Goal: Check status: Check status

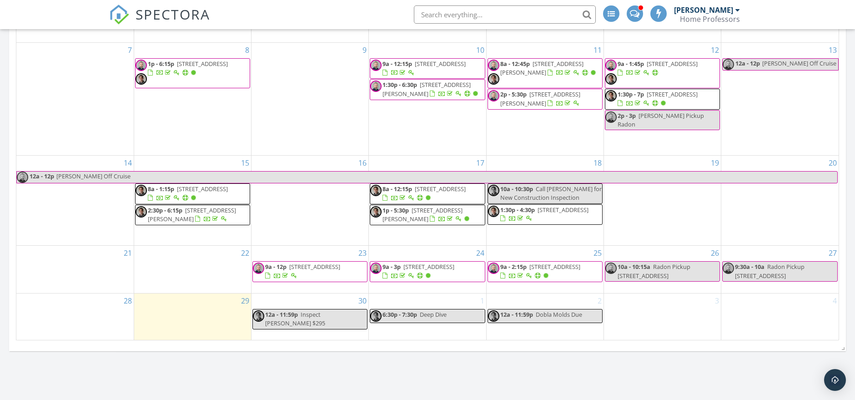
scroll to position [455, 0]
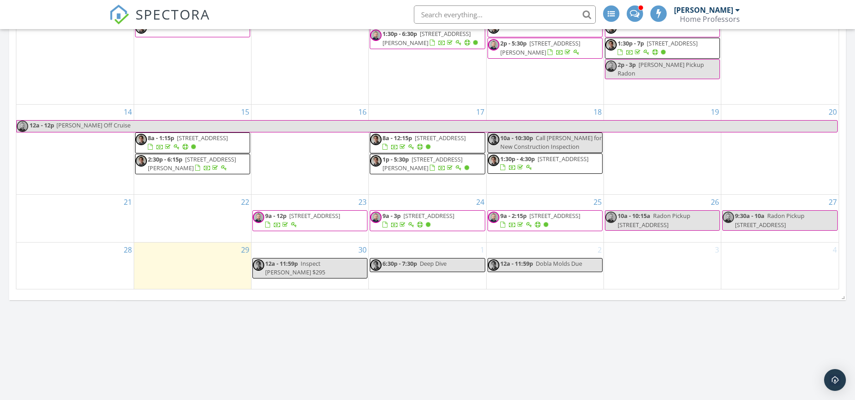
click at [529, 220] on span "1422 Benbrooke Ridge , Acworth 30101" at bounding box center [554, 215] width 51 height 8
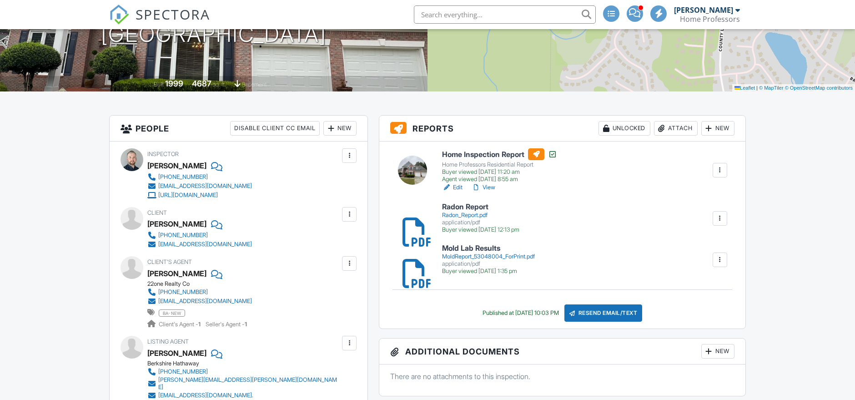
click at [479, 214] on div "Radon_Report.pdf" at bounding box center [480, 214] width 77 height 7
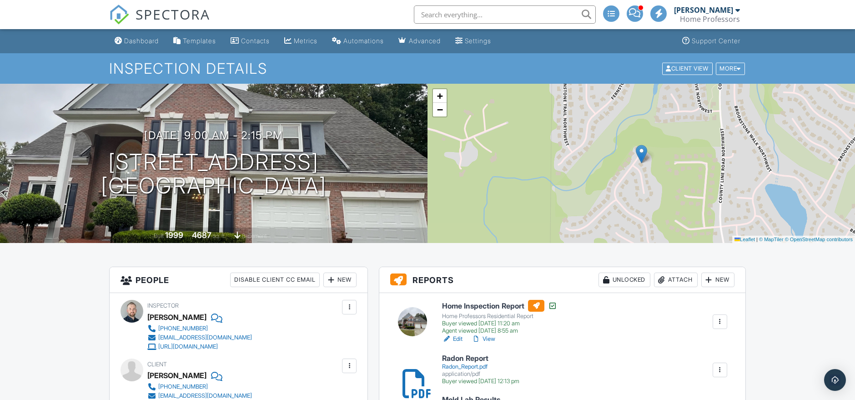
click at [486, 338] on link "View" at bounding box center [483, 338] width 24 height 9
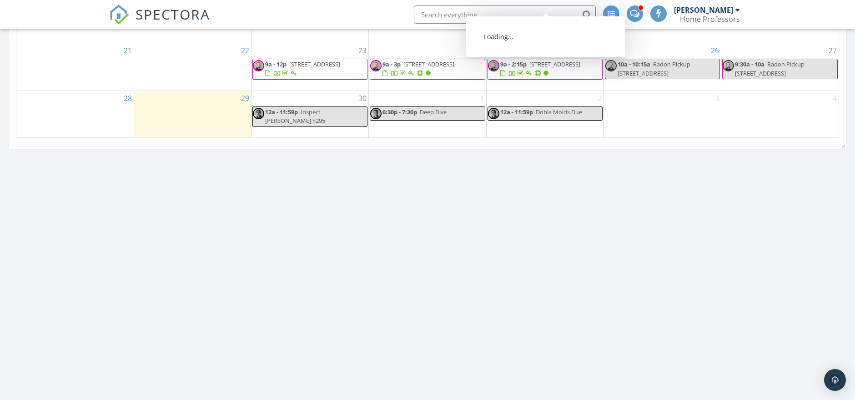
scroll to position [455, 0]
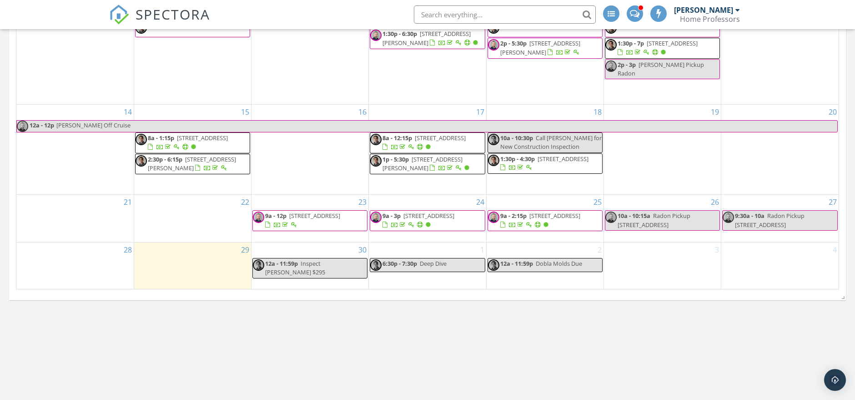
click at [525, 220] on span "9a - 2:15p 1422 Benbrooke Ridge , Acworth 30101" at bounding box center [545, 220] width 114 height 18
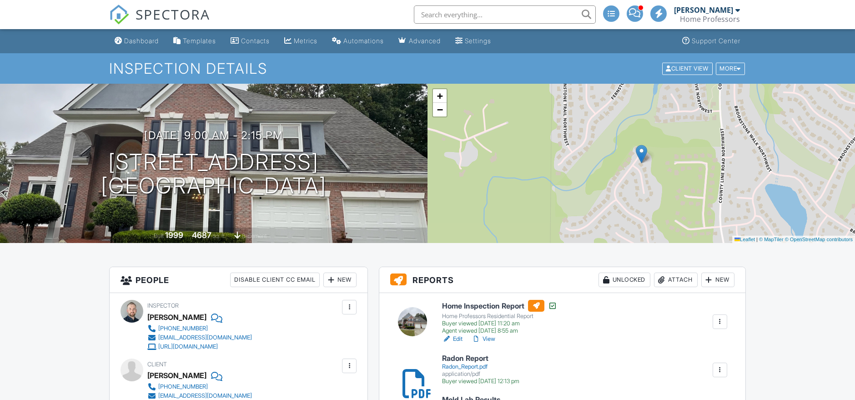
scroll to position [151, 0]
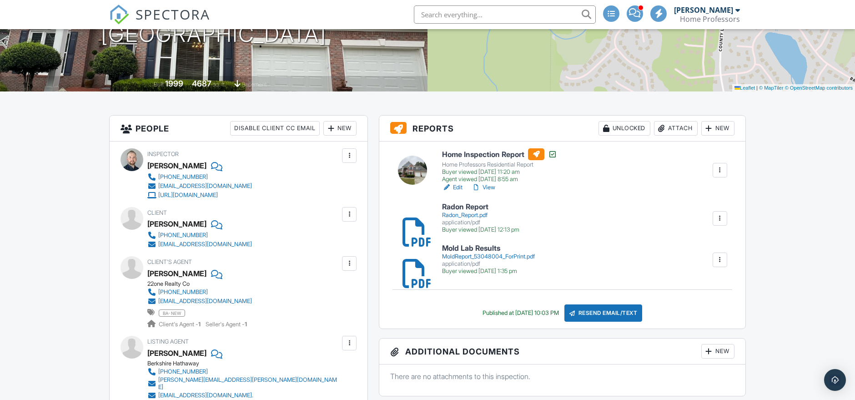
click at [488, 189] on link "View" at bounding box center [483, 187] width 24 height 9
